Goal: Information Seeking & Learning: Learn about a topic

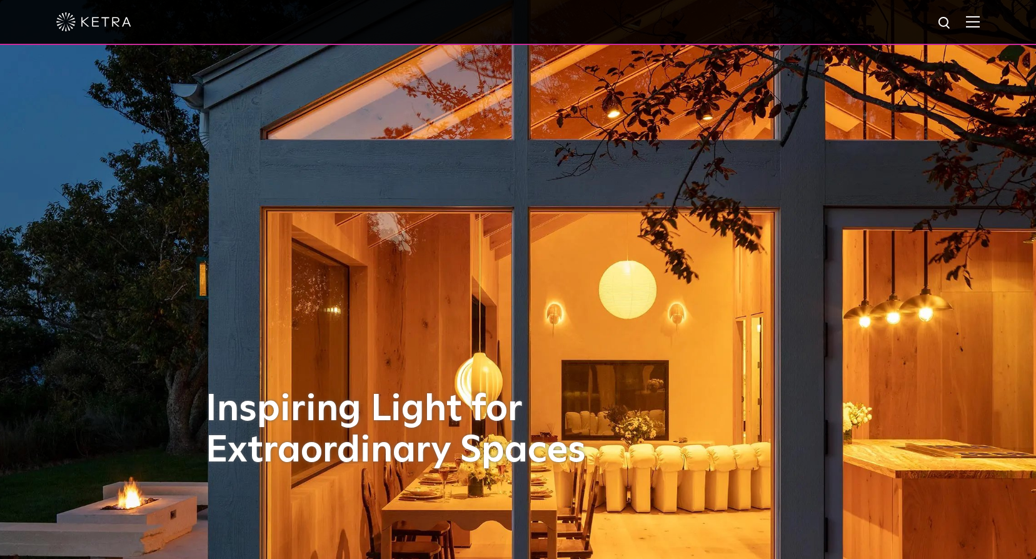
click at [978, 19] on img at bounding box center [973, 22] width 14 height 12
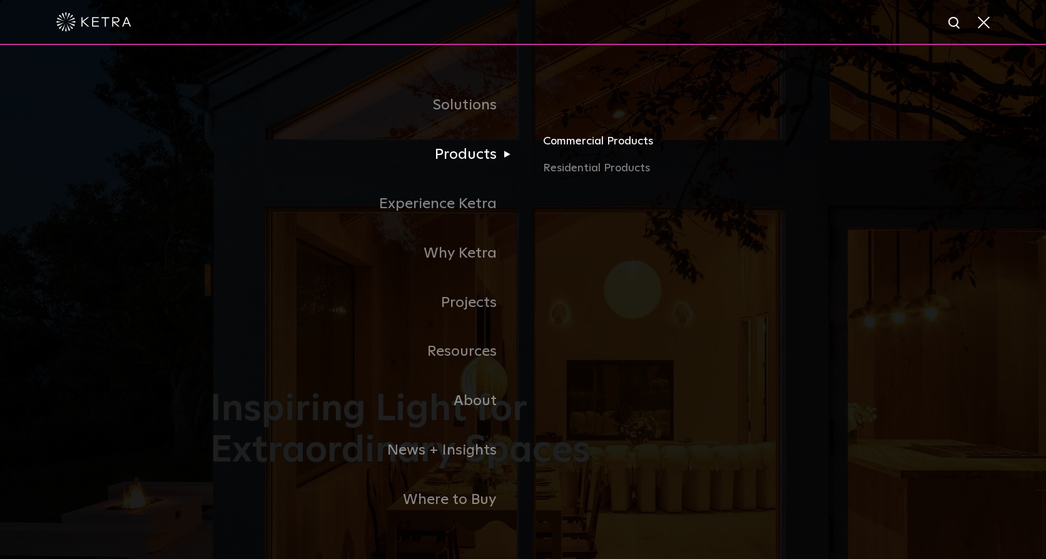
click at [585, 143] on link "Commercial Products" at bounding box center [689, 146] width 293 height 28
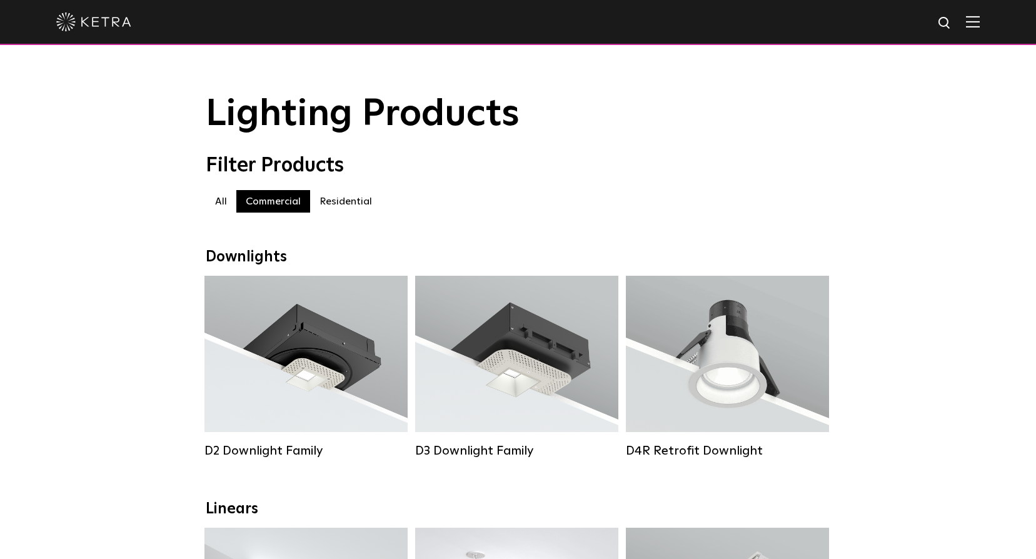
click at [980, 24] on img at bounding box center [973, 22] width 14 height 12
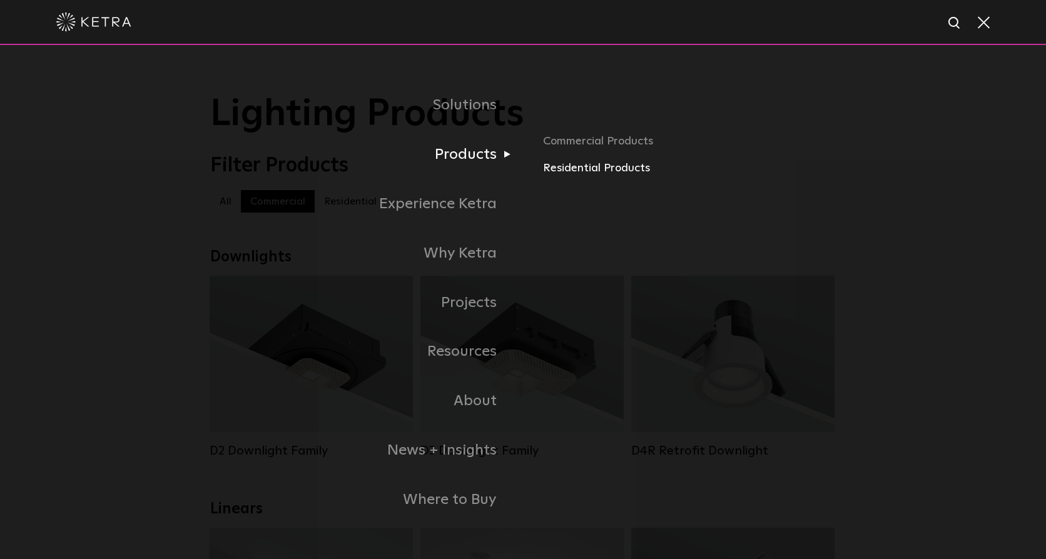
click at [557, 171] on link "Residential Products" at bounding box center [689, 168] width 293 height 18
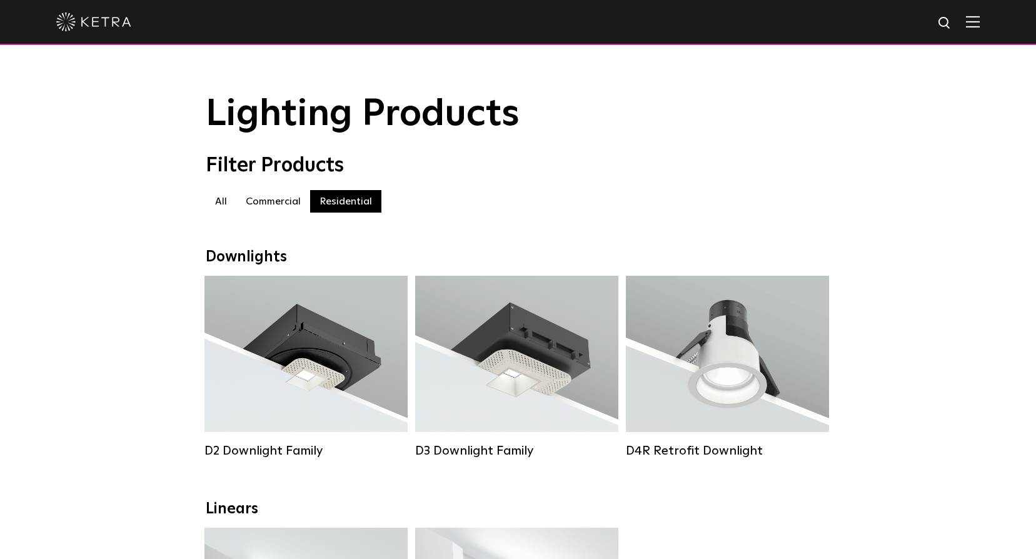
click at [980, 26] on img at bounding box center [973, 22] width 14 height 12
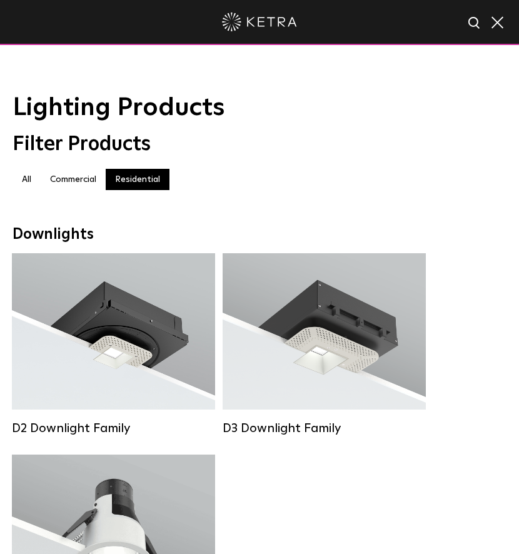
click at [451, 327] on div "D2 Downlight Family Lumen Output: 1200 Colors: White / Black / Gloss Black / Si…" at bounding box center [259, 454] width 503 height 403
click at [369, 488] on div "D2 Downlight Family Lumen Output: 1200 Colors: White / Black / Gloss Black / Si…" at bounding box center [259, 454] width 503 height 403
click at [362, 465] on div "D2 Downlight Family Lumen Output: 1200 Colors: White / Black / Gloss Black / Si…" at bounding box center [259, 454] width 503 height 403
click at [482, 119] on h1 "Lighting Products" at bounding box center [260, 108] width 494 height 28
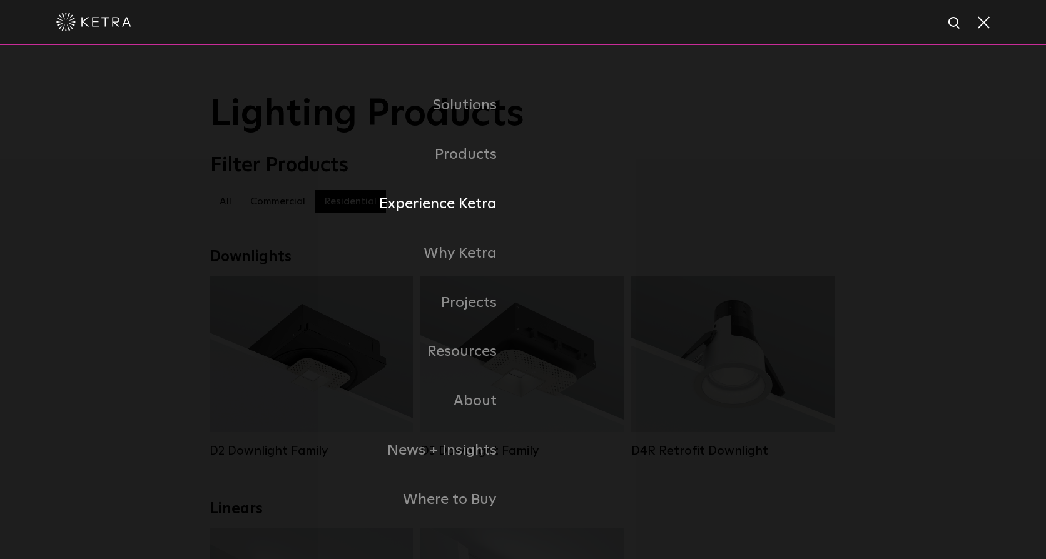
click at [797, 207] on li "Experience Ketra" at bounding box center [522, 203] width 625 height 49
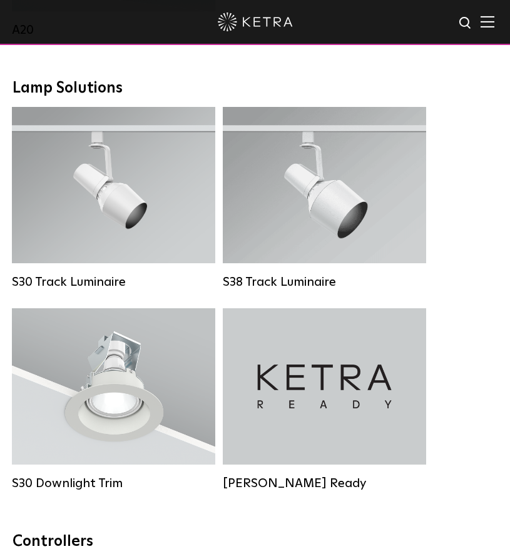
scroll to position [1313, 0]
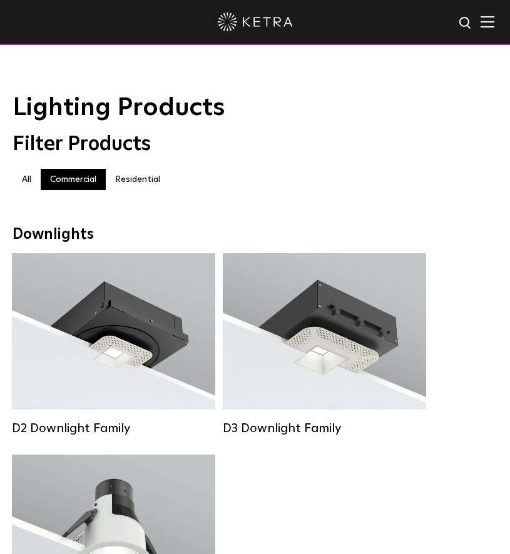
click at [478, 309] on div "D2 Downlight Family Lumen Output: 1200 Colors: White / Black / Gloss Black / Si…" at bounding box center [255, 454] width 494 height 403
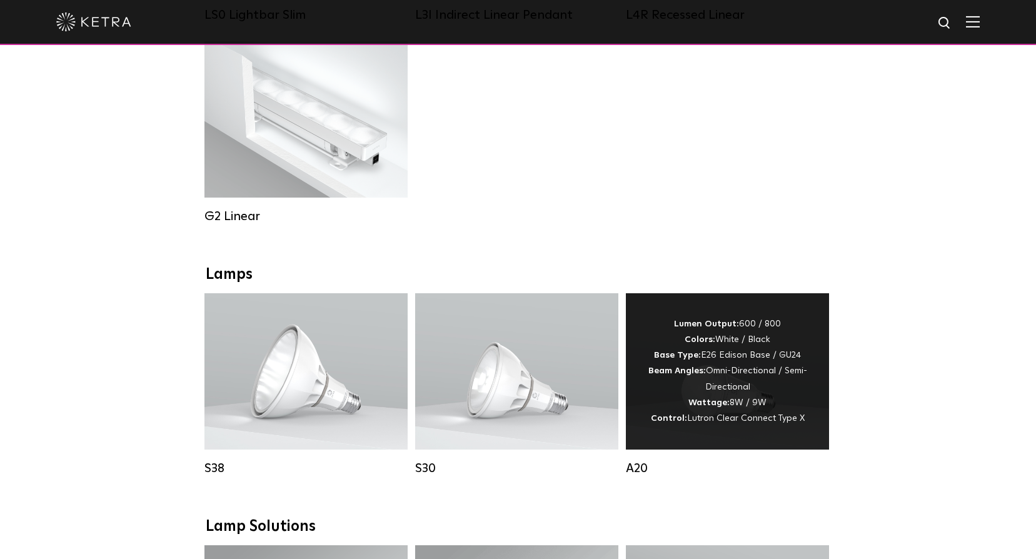
scroll to position [938, 0]
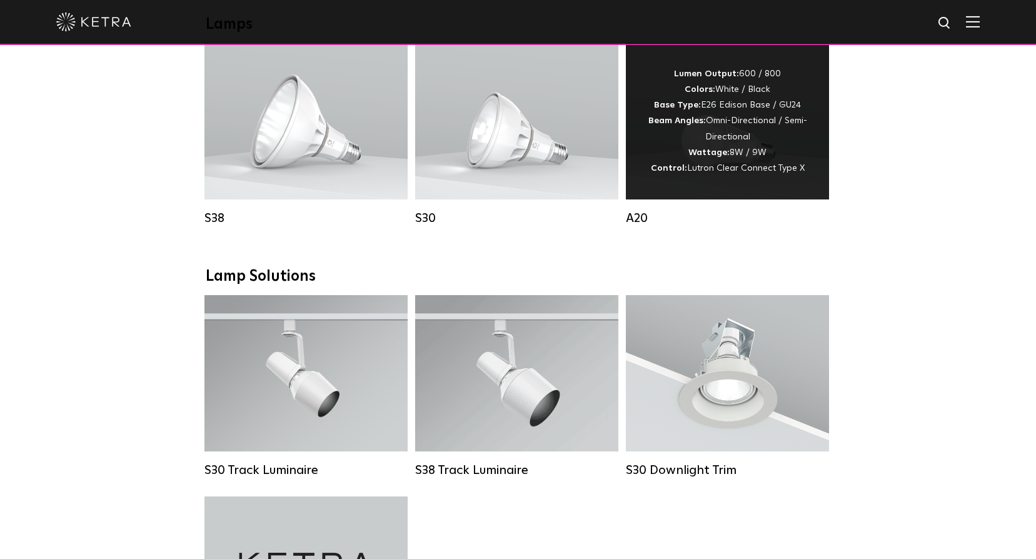
click at [726, 154] on div "Lumen Output: 600 / 800 Colors: White / Black Base Type: E26 Edison Base / GU24…" at bounding box center [728, 121] width 166 height 110
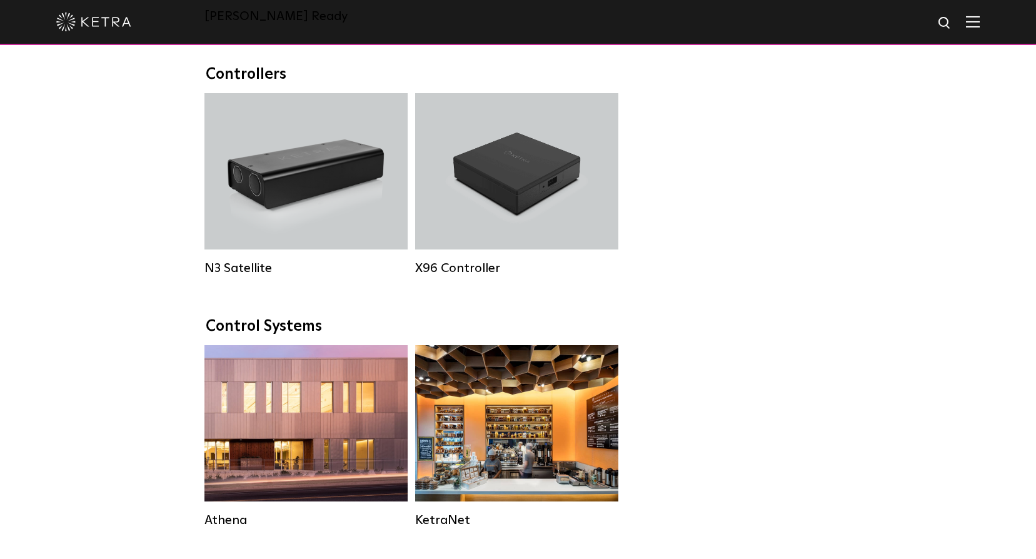
scroll to position [938, 0]
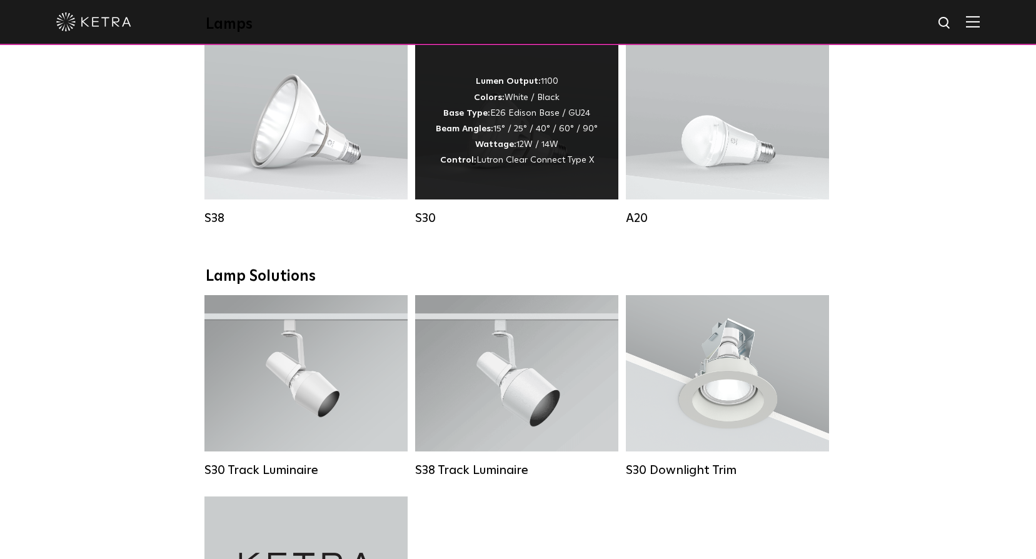
click at [478, 164] on div "Lumen Output: 1100 Colors: White / Black Base Type: E26 Edison Base / GU24 Beam…" at bounding box center [517, 121] width 162 height 94
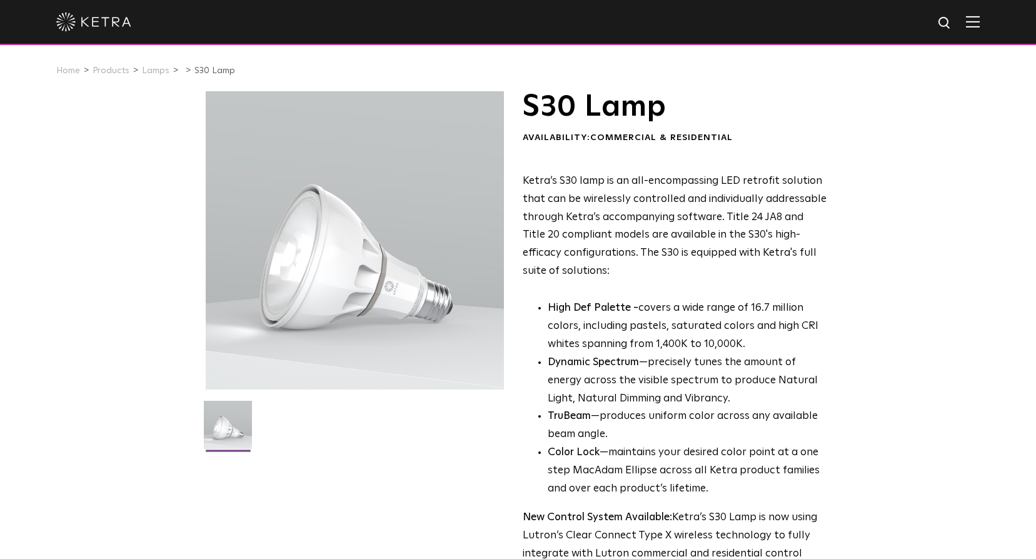
drag, startPoint x: 249, startPoint y: 181, endPoint x: 358, endPoint y: 346, distance: 198.2
click at [358, 346] on div at bounding box center [355, 240] width 298 height 298
